Goal: Information Seeking & Learning: Learn about a topic

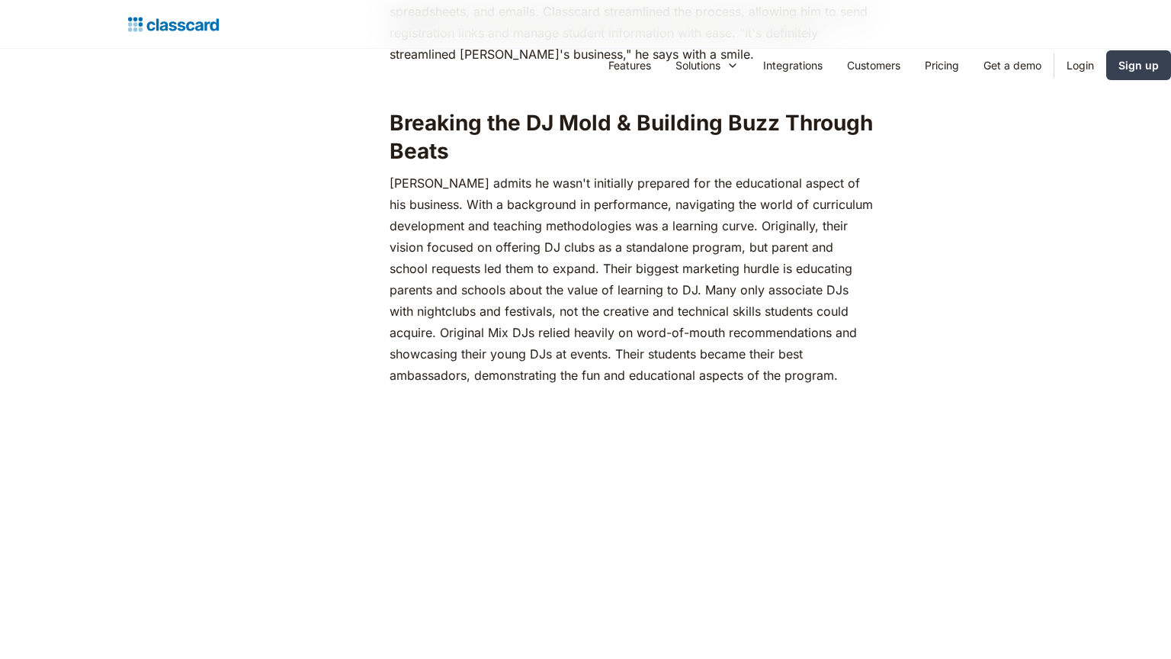
scroll to position [2360, 0]
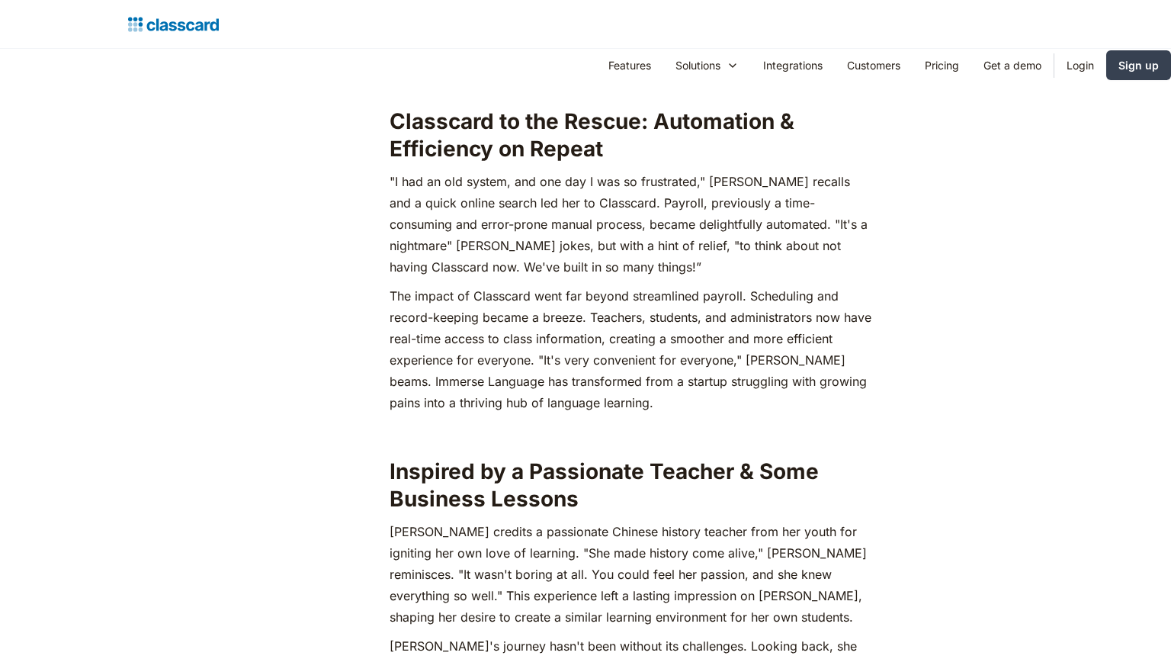
scroll to position [2360, 0]
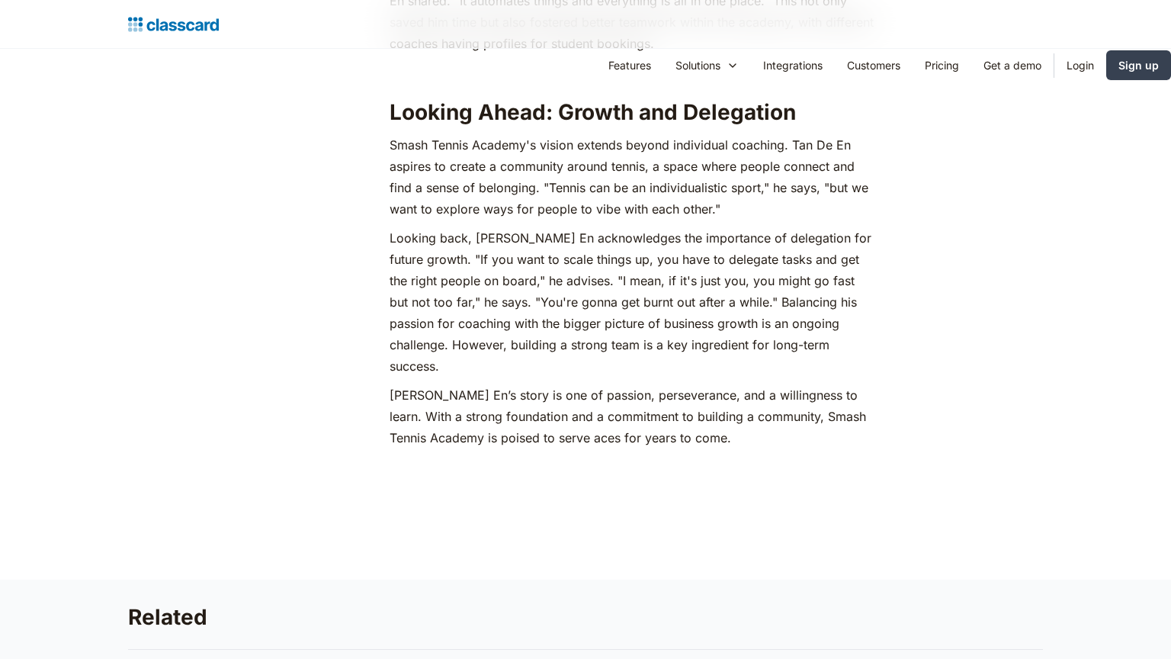
scroll to position [2360, 0]
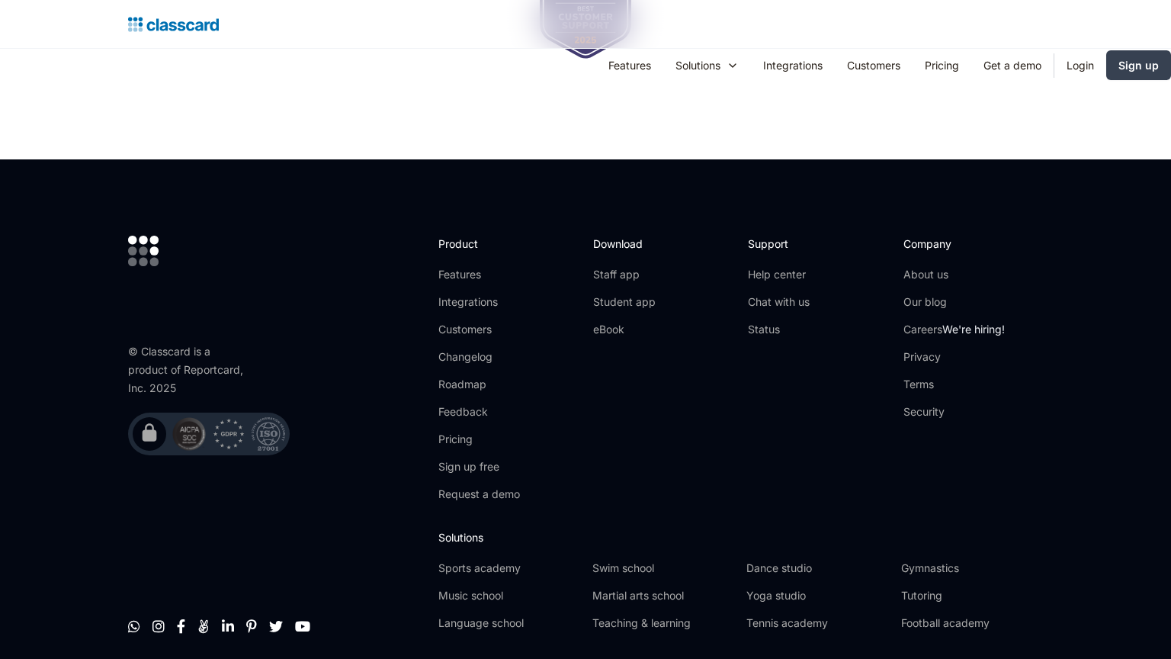
scroll to position [1265, 0]
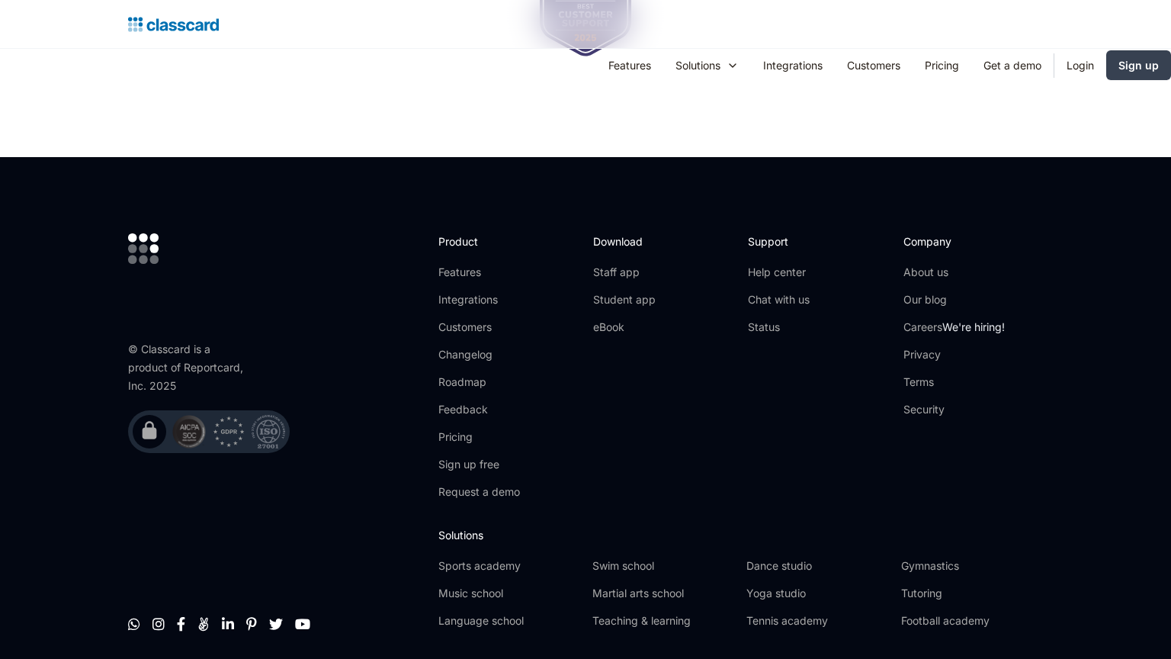
scroll to position [1262, 0]
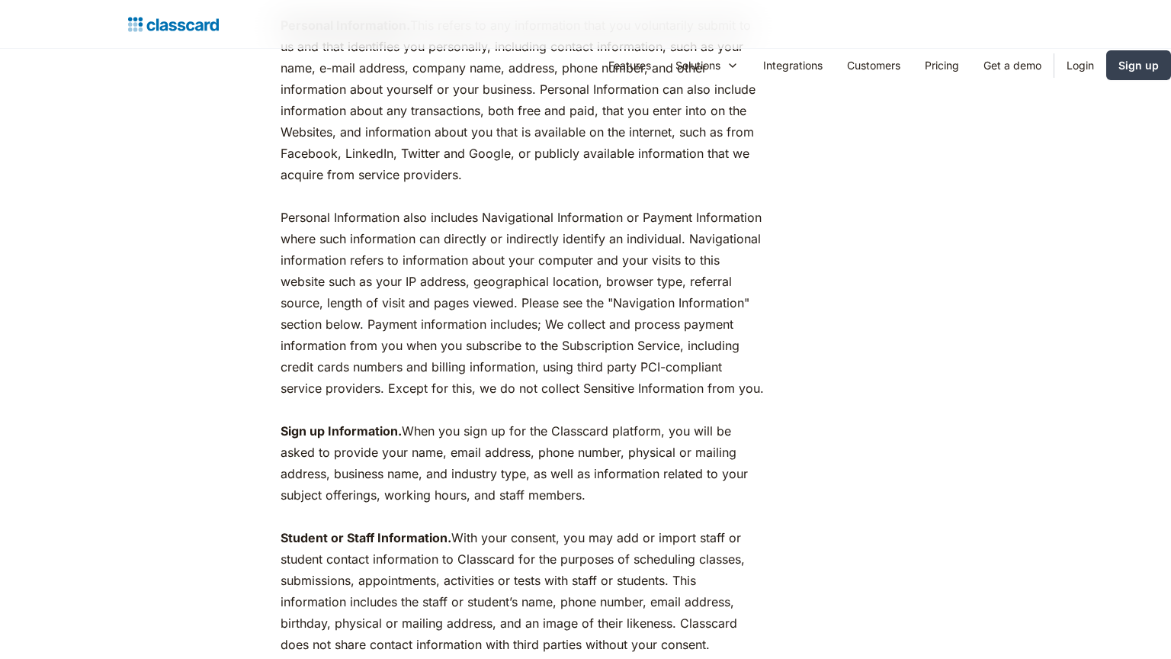
scroll to position [1782, 0]
